Goal: Task Accomplishment & Management: Complete application form

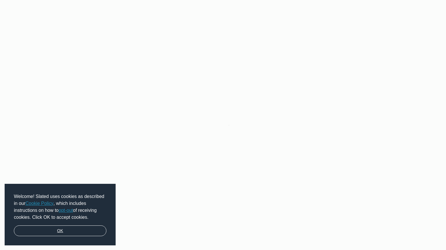
click at [94, 229] on link "OK" at bounding box center [60, 230] width 92 height 11
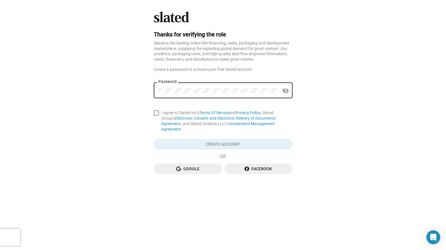
click at [194, 94] on div "Password" at bounding box center [218, 89] width 121 height 17
click at [155, 114] on span at bounding box center [156, 112] width 5 height 5
click at [156, 116] on input "I agree to Slated Inc’s Terms Of Service and Privacy Policy , Slated Group’s El…" at bounding box center [156, 116] width 0 height 0
checkbox input "true"
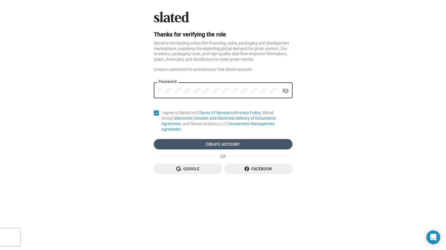
click at [220, 142] on span "Create Account" at bounding box center [222, 144] width 129 height 10
